Goal: Task Accomplishment & Management: Use online tool/utility

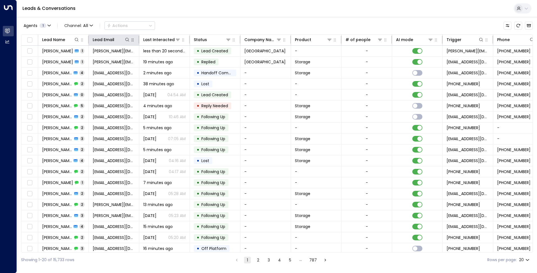
click at [132, 42] on icon "button" at bounding box center [132, 40] width 4 height 4
click at [127, 40] on icon at bounding box center [127, 39] width 4 height 4
click at [105, 59] on input "text" at bounding box center [128, 60] width 78 height 10
type input "**********"
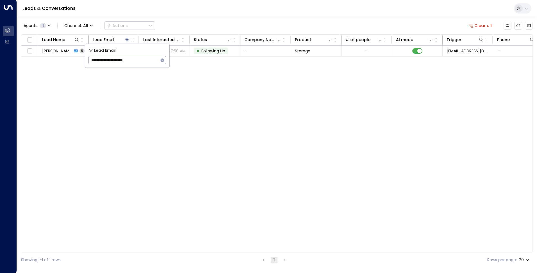
click at [219, 15] on div "Leads & Conversations" at bounding box center [277, 8] width 520 height 17
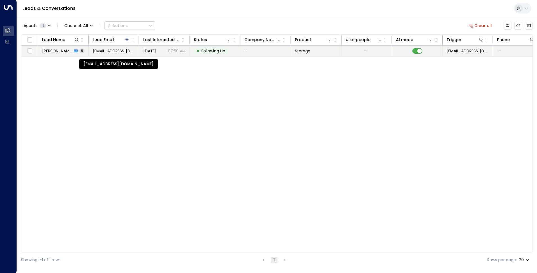
click at [128, 52] on span "[EMAIL_ADDRESS][DOMAIN_NAME]" at bounding box center [114, 51] width 42 height 6
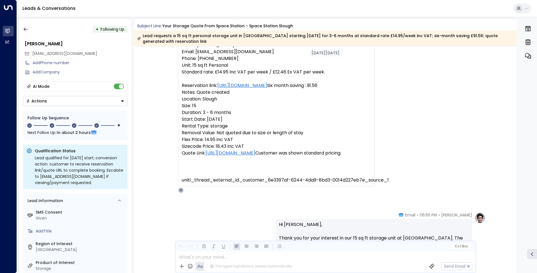
scroll to position [84, 0]
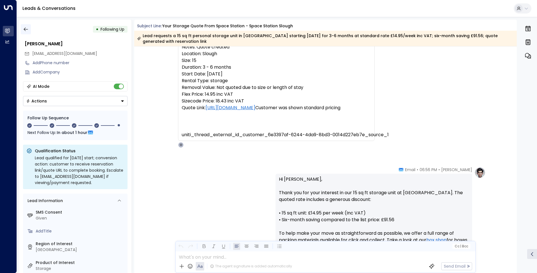
click at [26, 27] on icon "button" at bounding box center [26, 29] width 6 height 6
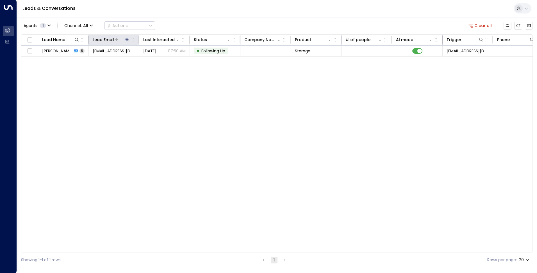
click at [125, 37] on button at bounding box center [127, 40] width 6 height 6
click at [162, 59] on icon "button" at bounding box center [163, 60] width 4 height 4
click at [205, 120] on div "Lead Name Lead Email Last Interacted Status Company Name Product # of people AI…" at bounding box center [277, 143] width 512 height 218
